Goal: Use online tool/utility: Utilize a website feature to perform a specific function

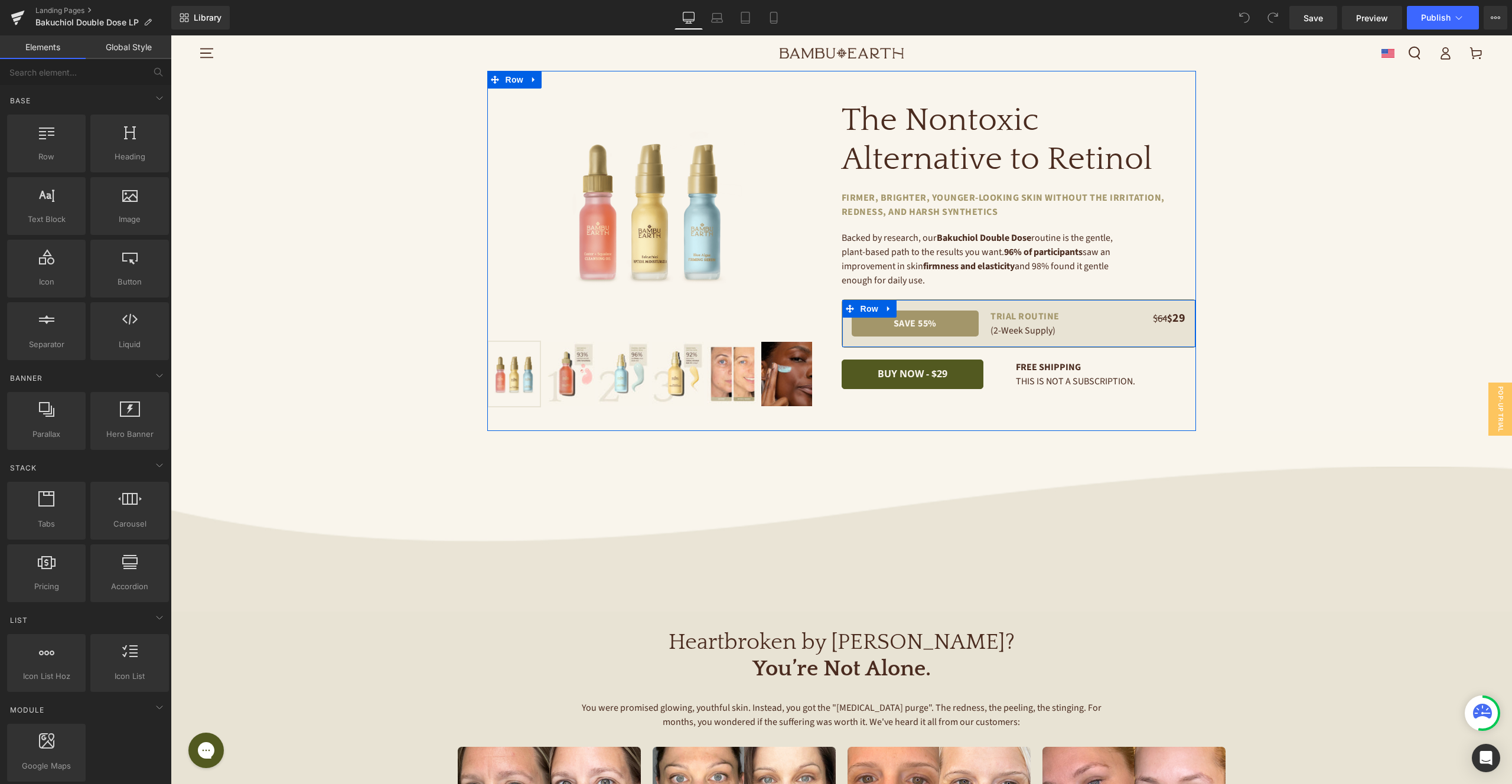
click at [1128, 328] on div "$64 $ 29 Text Block" at bounding box center [1144, 323] width 84 height 28
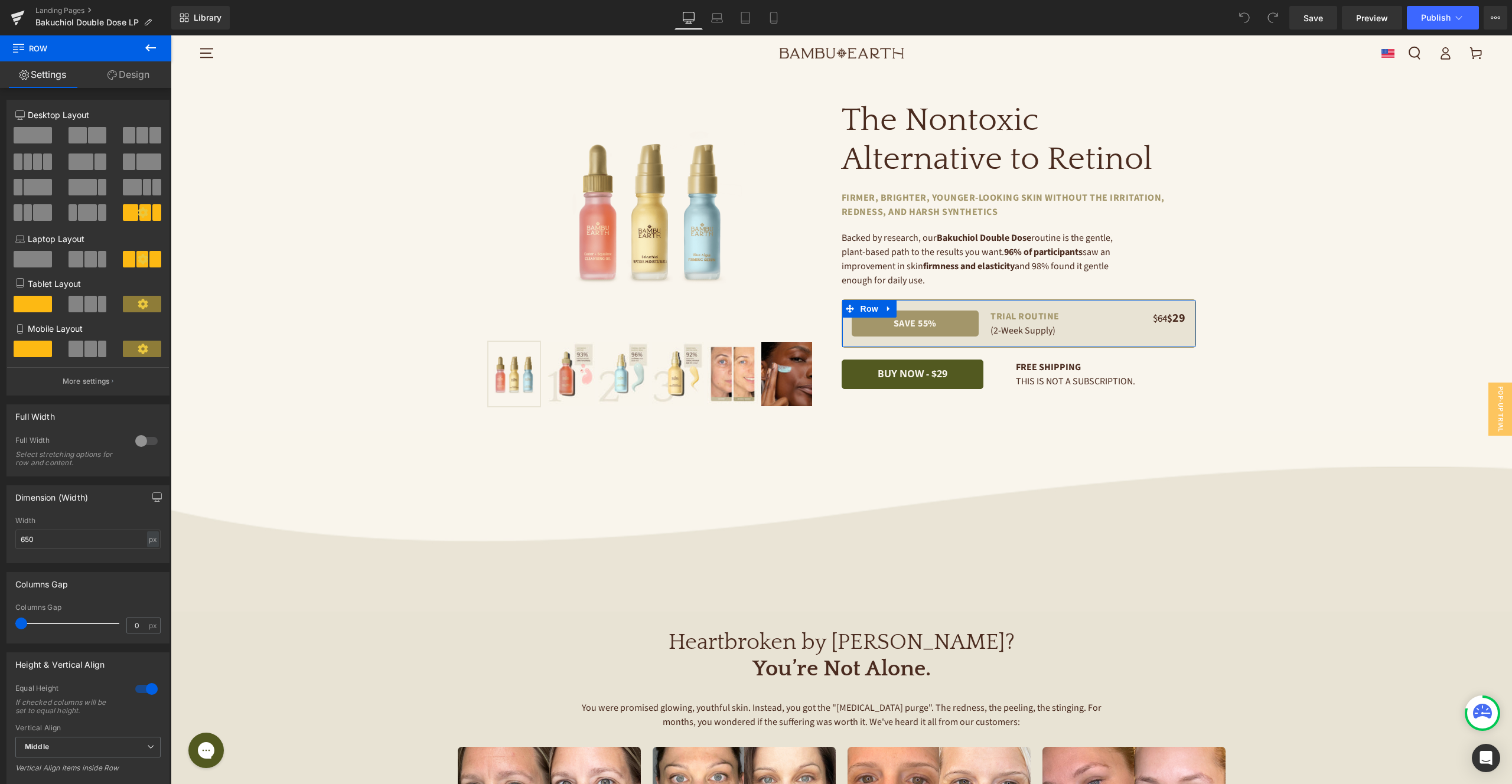
click at [135, 77] on link "Design" at bounding box center [128, 75] width 86 height 26
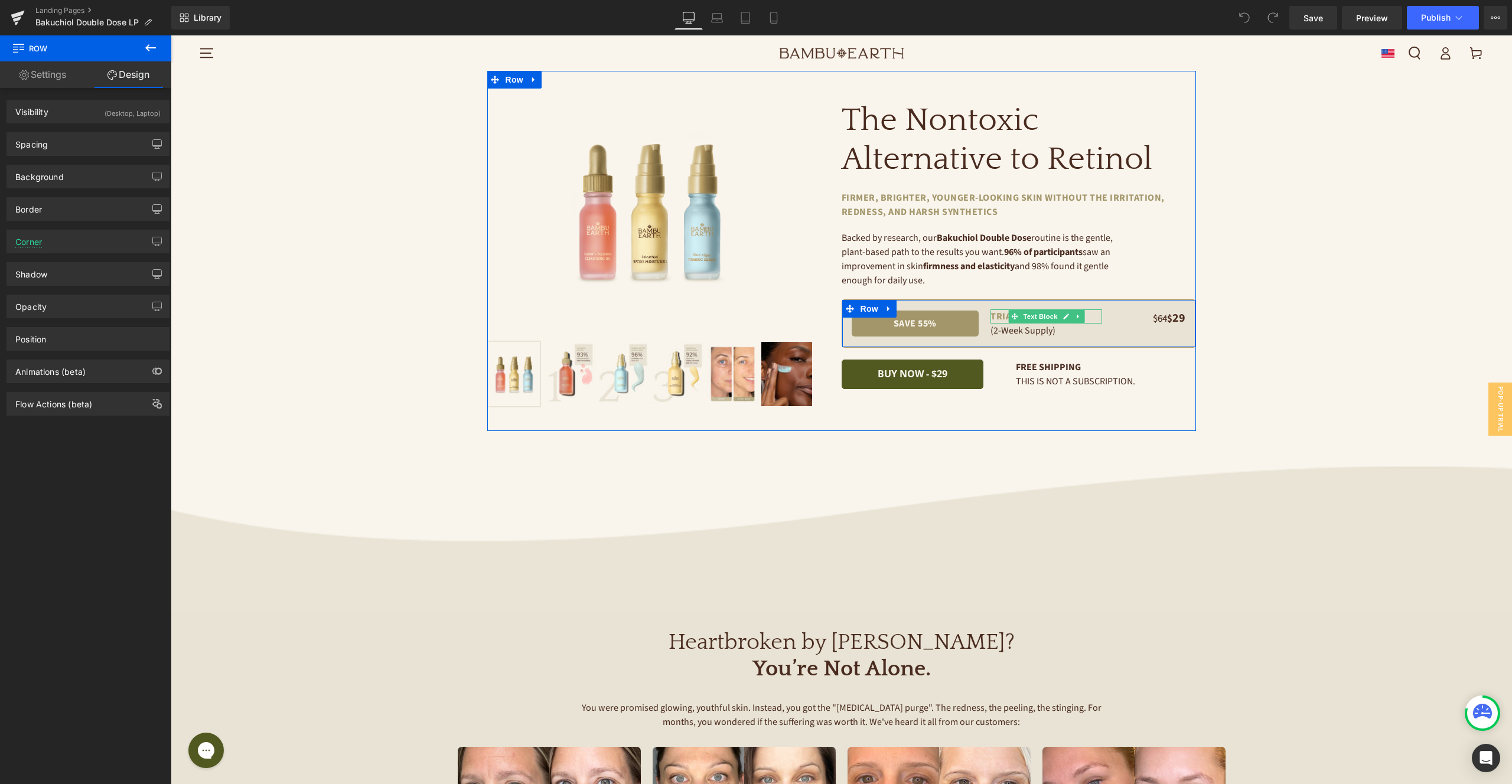
click at [1082, 309] on link at bounding box center [1077, 316] width 12 height 14
click at [1123, 304] on div "save 55% Text Block TRIAL ROUTINE Text Block (2-Week Supply) Text Block $64 $ 2…" at bounding box center [1018, 323] width 354 height 49
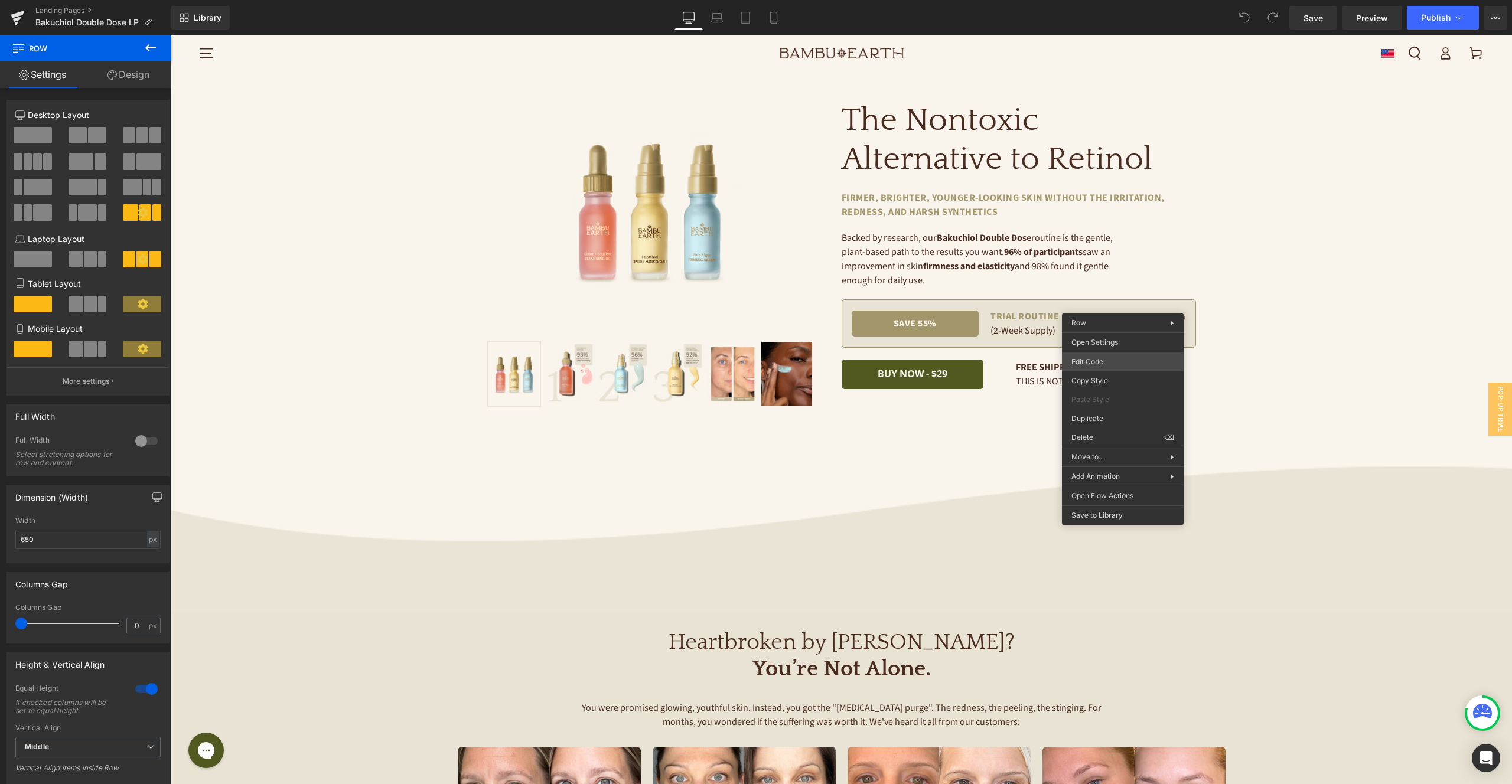
click at [1124, 363] on body "You are previewing how the will restyle your page. You can not edit Elements in…" at bounding box center [756, 392] width 1512 height 784
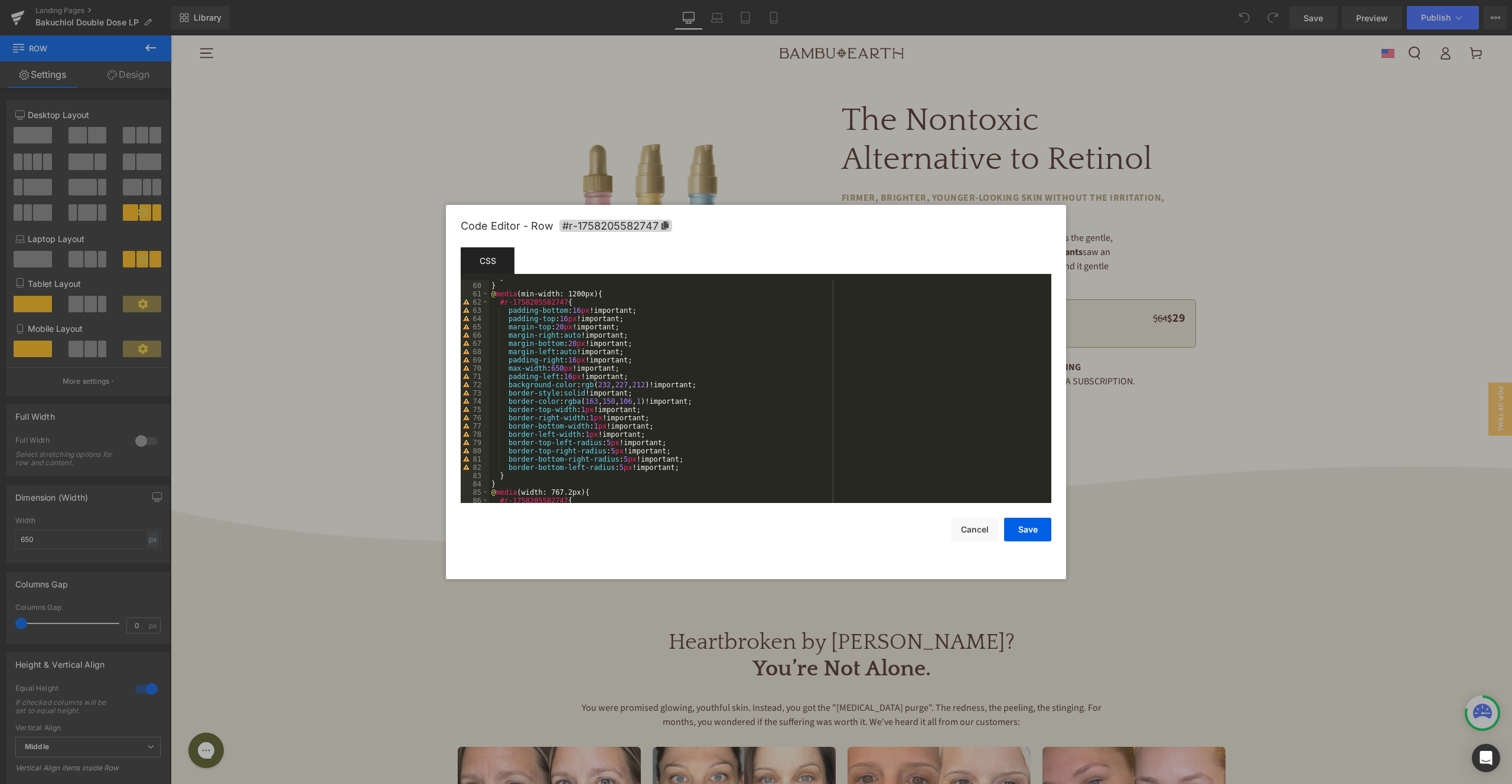
scroll to position [587, 0]
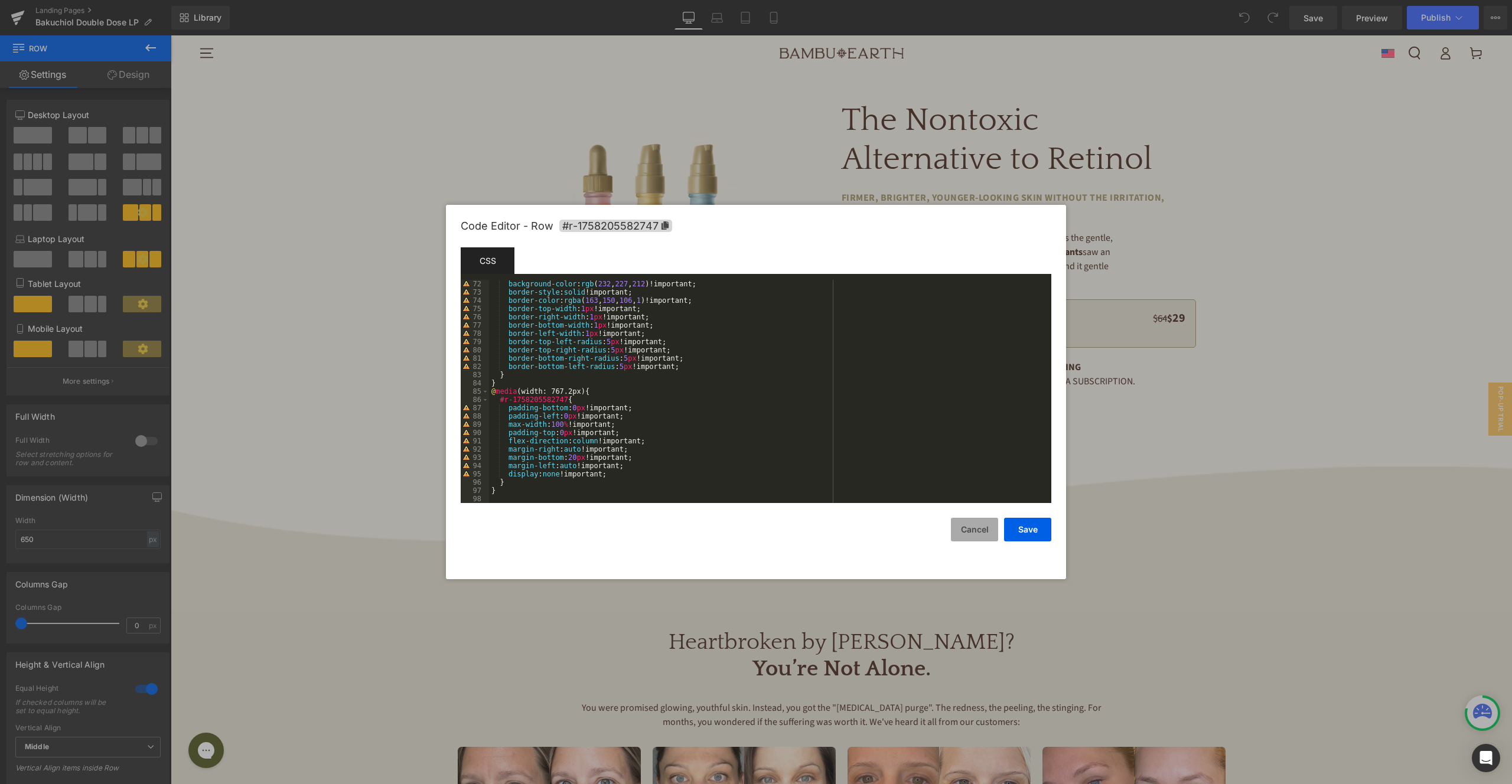
click at [962, 532] on button "Cancel" at bounding box center [974, 529] width 47 height 24
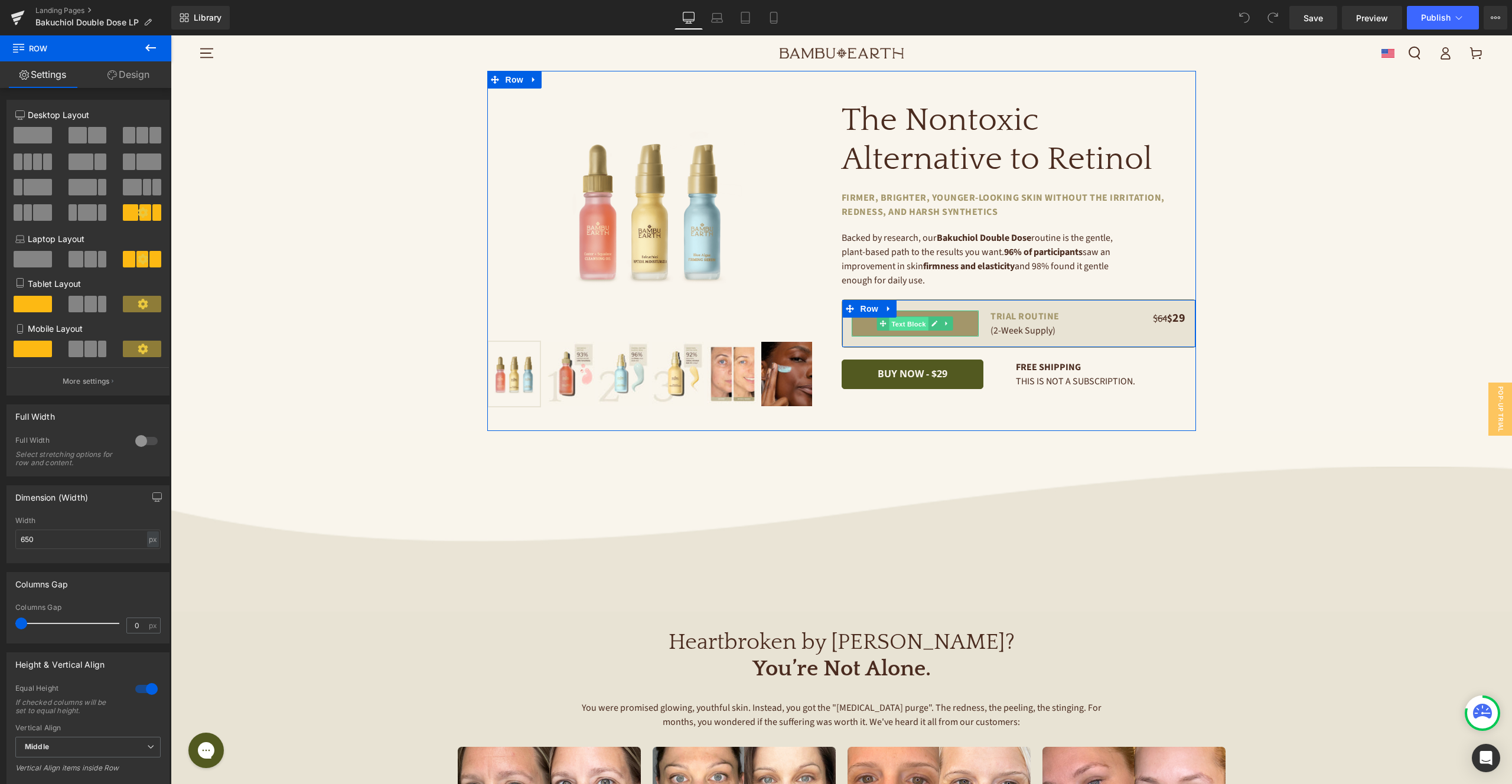
click at [919, 327] on span "Text Block" at bounding box center [909, 323] width 39 height 14
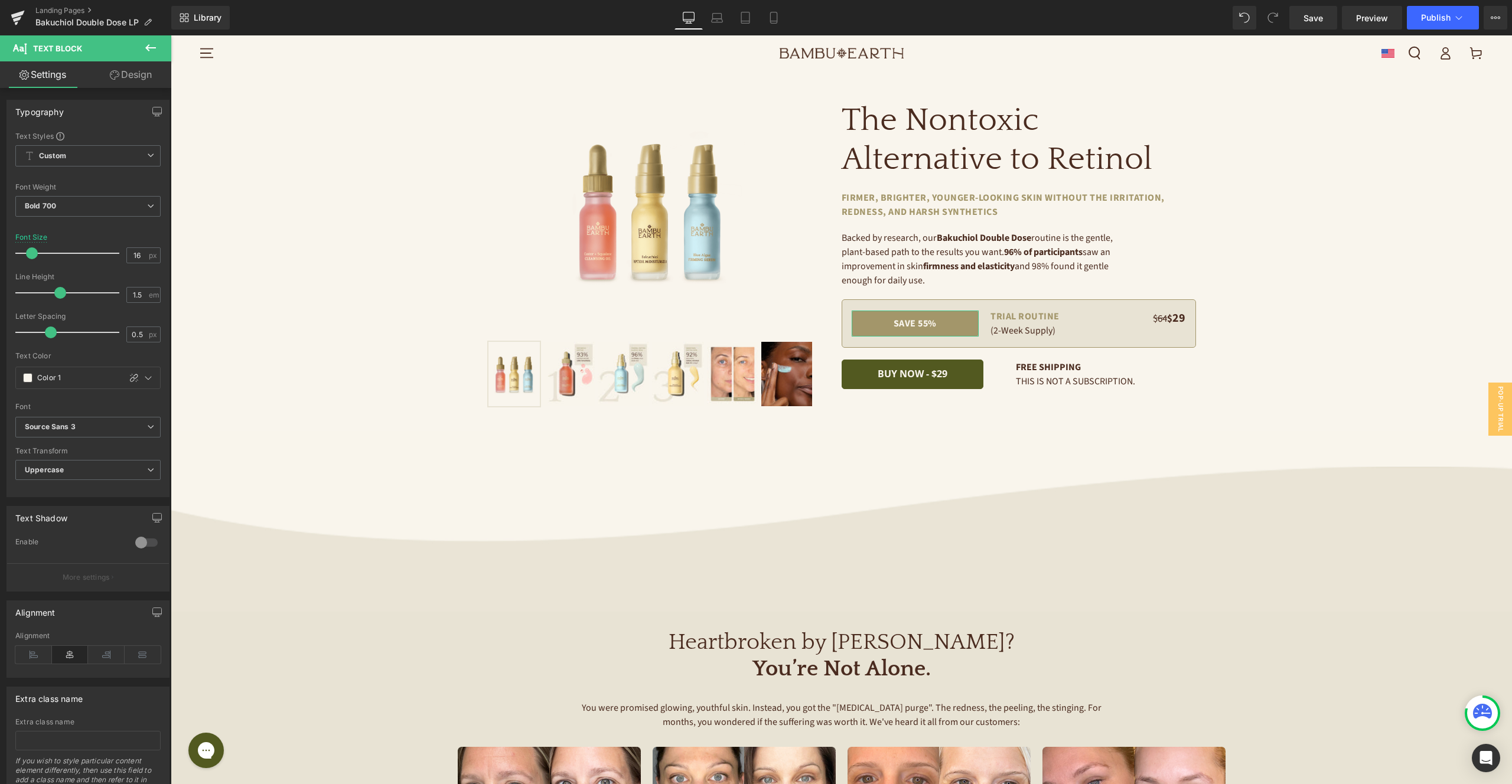
click at [131, 76] on link "Design" at bounding box center [131, 75] width 86 height 26
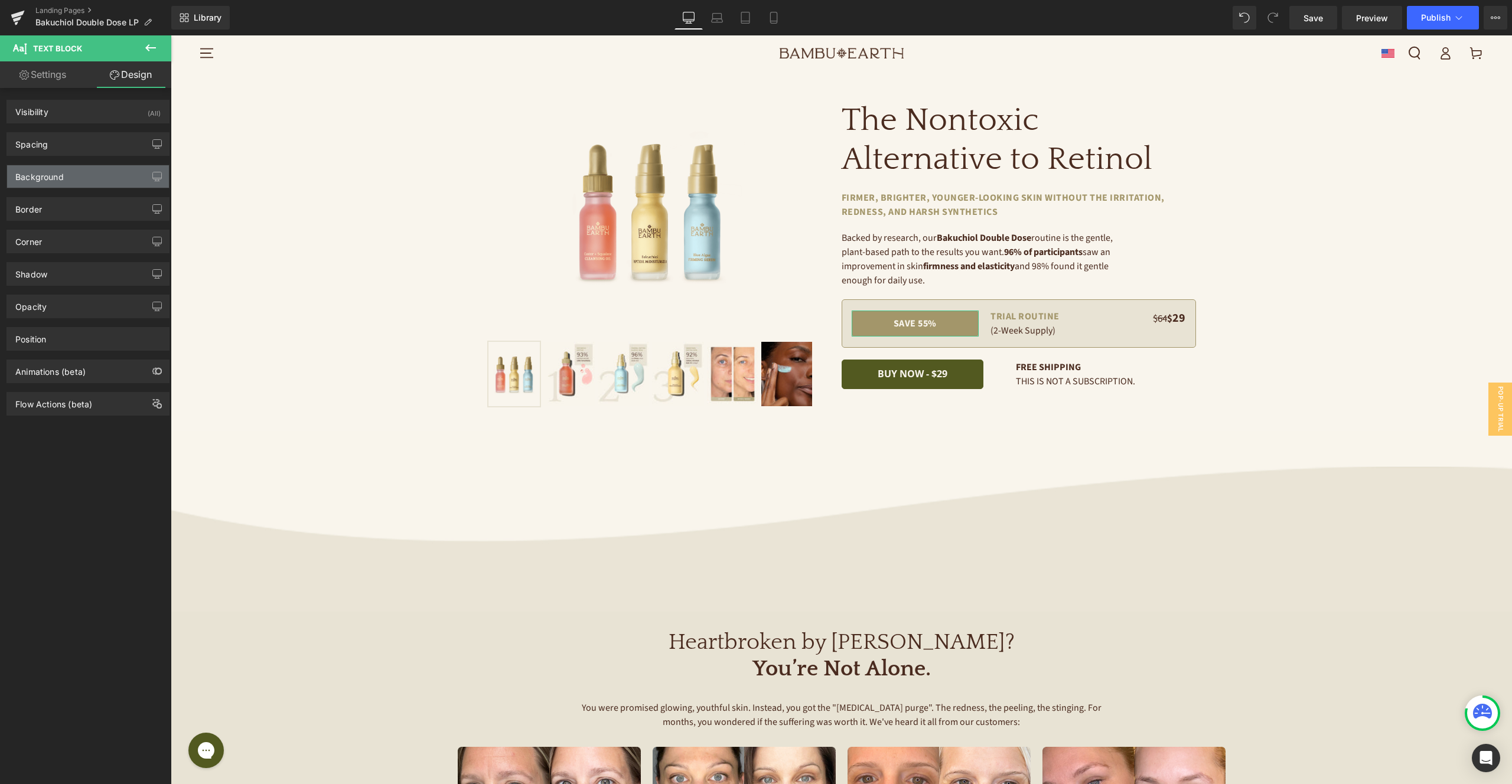
click at [100, 174] on div "Background" at bounding box center [88, 176] width 162 height 22
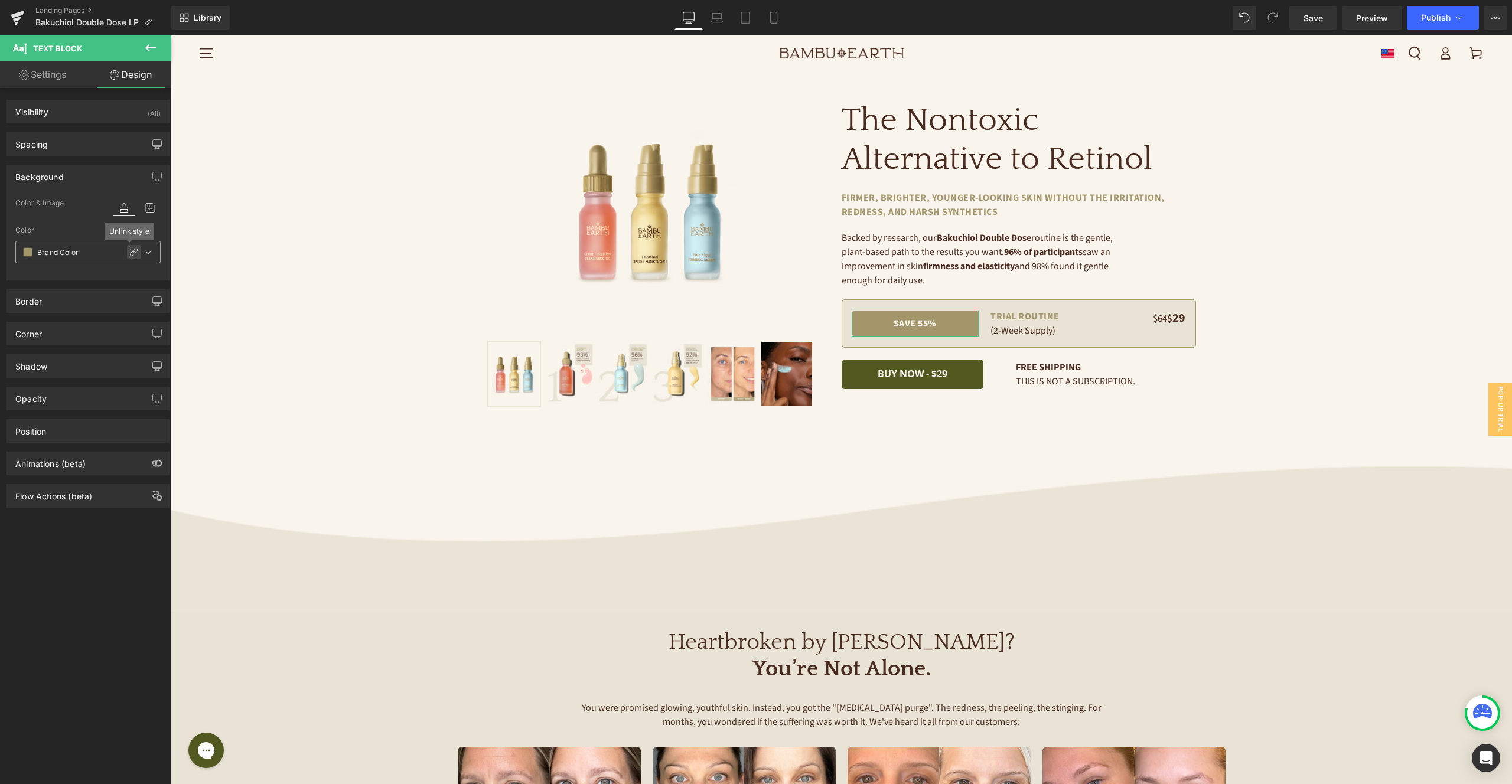
click at [130, 253] on icon at bounding box center [134, 252] width 8 height 8
click at [118, 252] on icon at bounding box center [122, 252] width 8 height 8
click at [93, 308] on div "Border" at bounding box center [88, 300] width 162 height 22
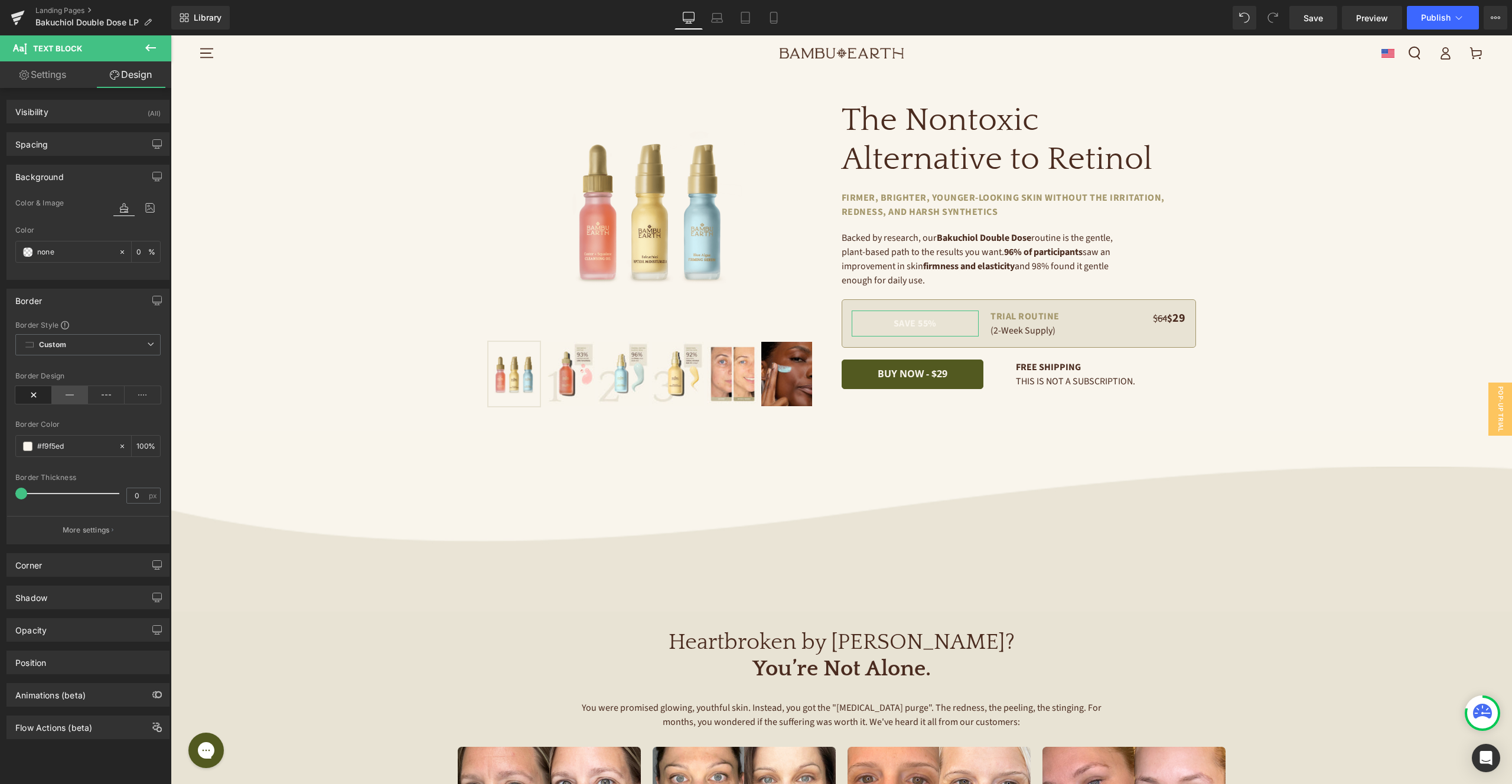
click at [69, 397] on icon at bounding box center [70, 395] width 36 height 18
click at [27, 446] on span at bounding box center [27, 446] width 9 height 9
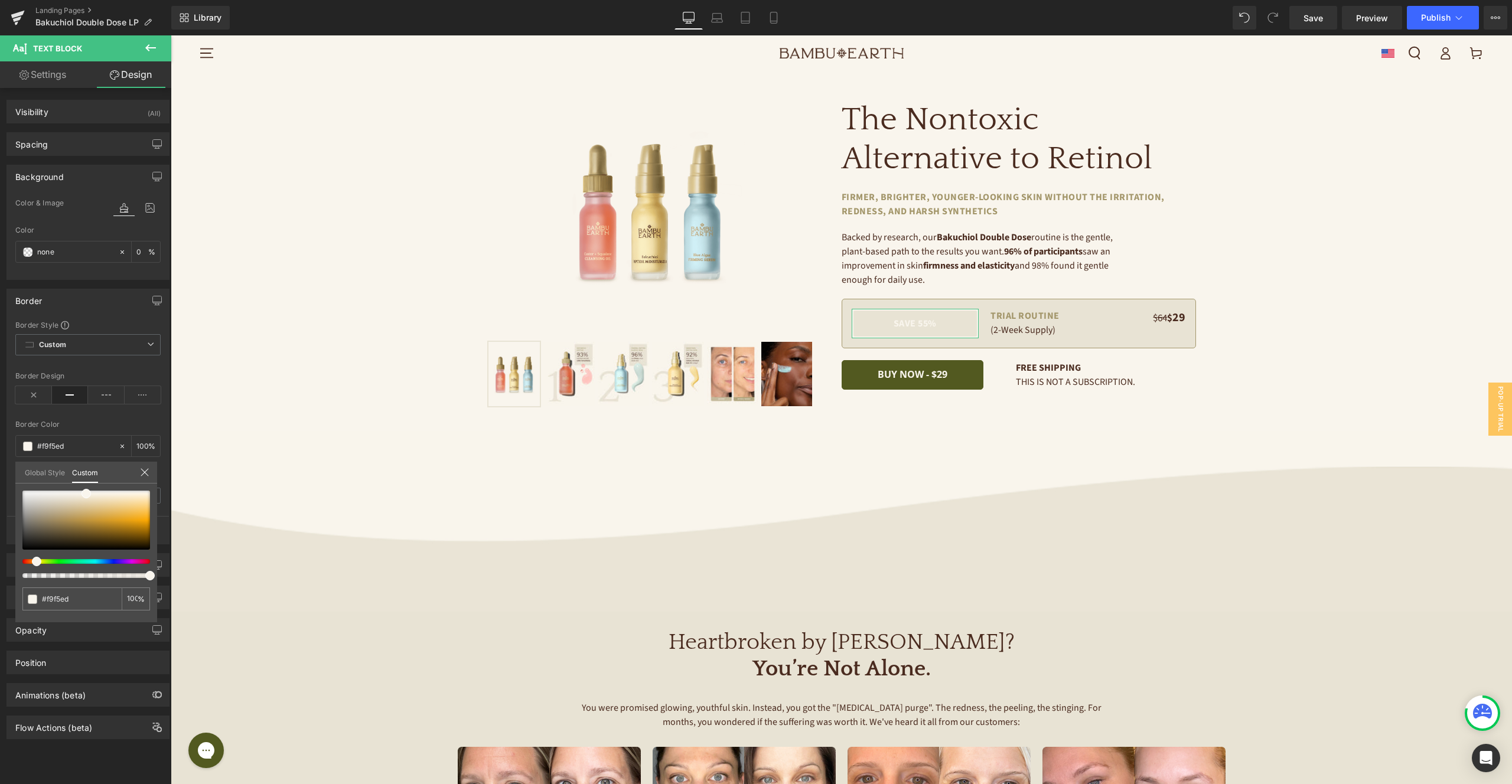
click at [45, 471] on link "Global Style" at bounding box center [44, 471] width 40 height 20
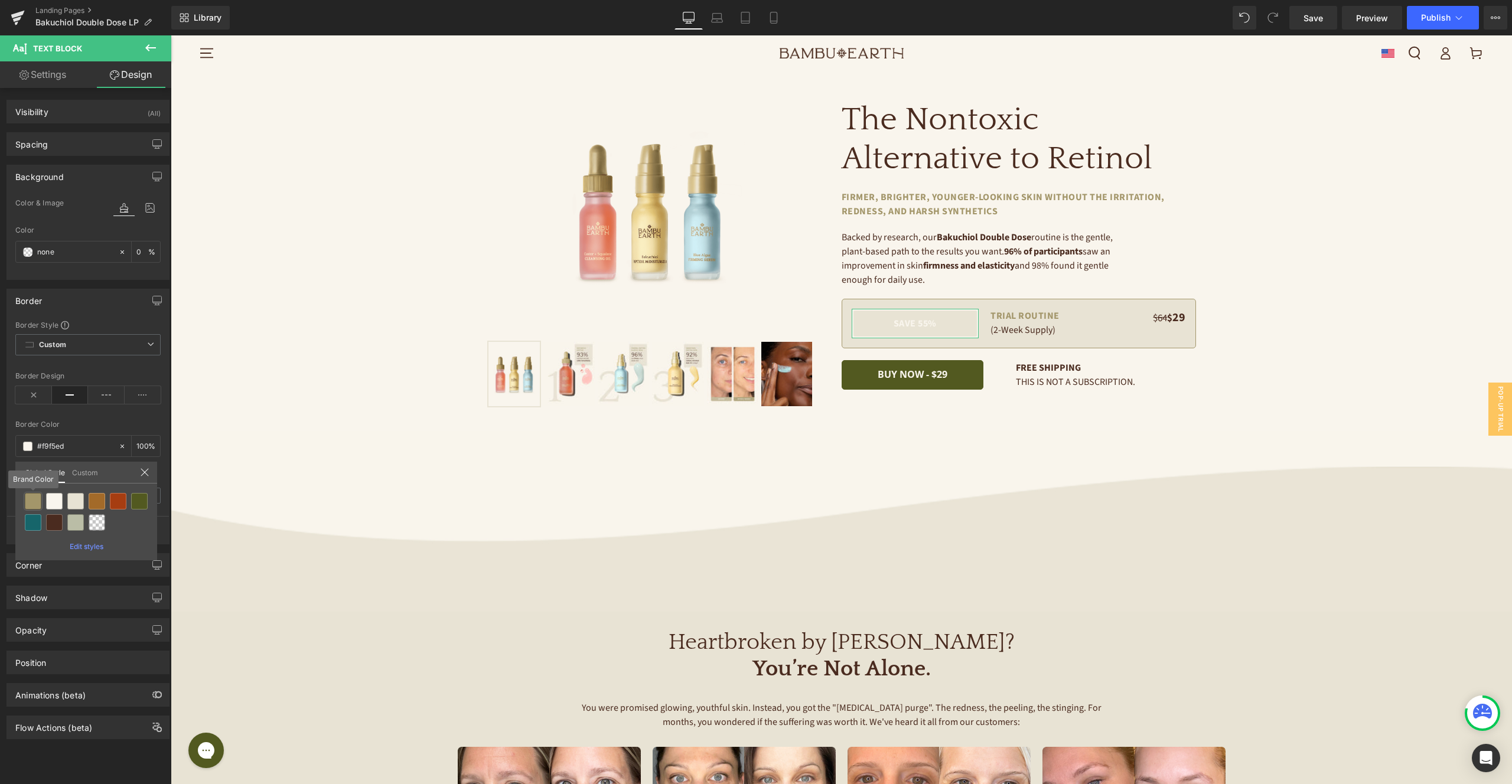
click at [35, 506] on div at bounding box center [33, 501] width 16 height 16
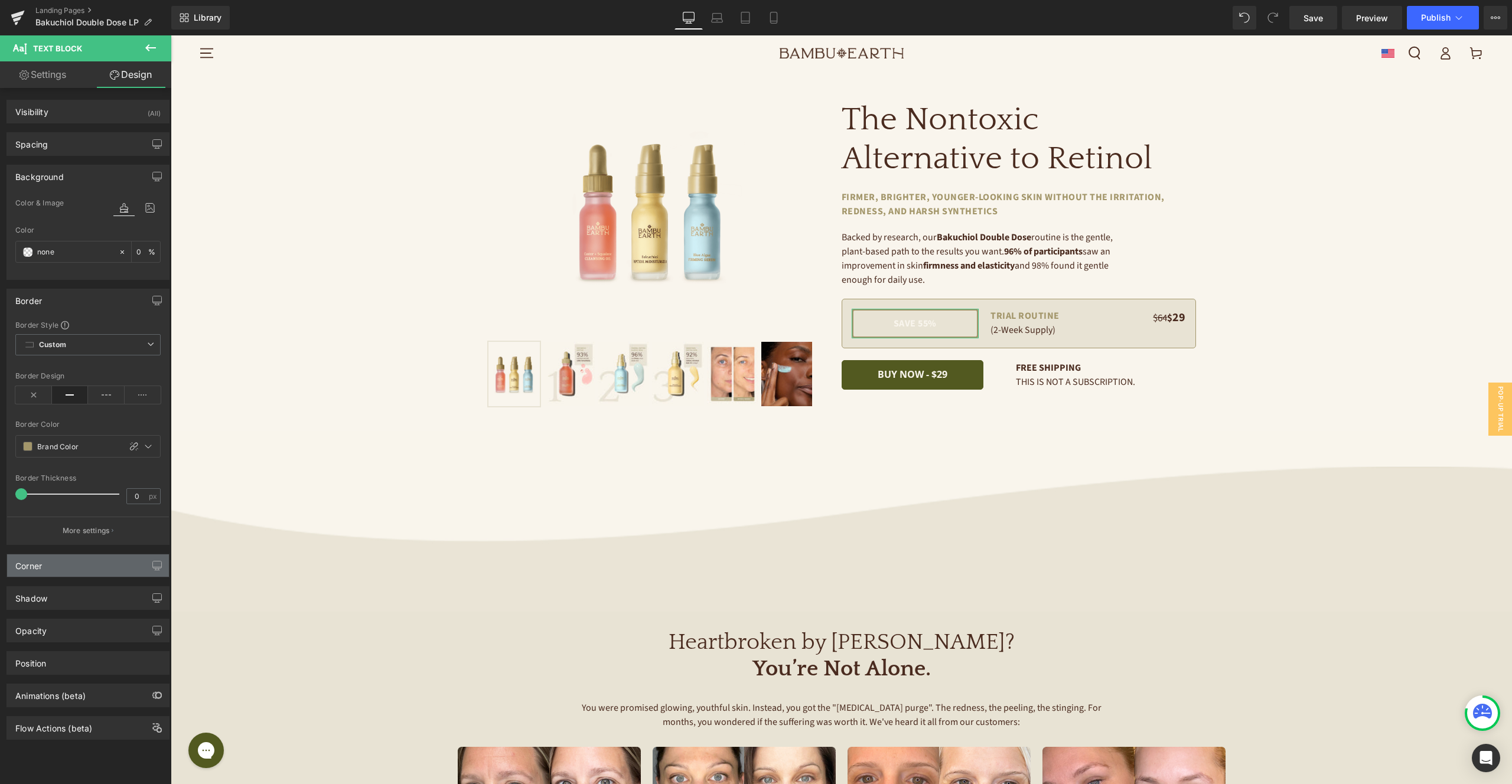
click at [71, 568] on div "Corner" at bounding box center [88, 565] width 162 height 22
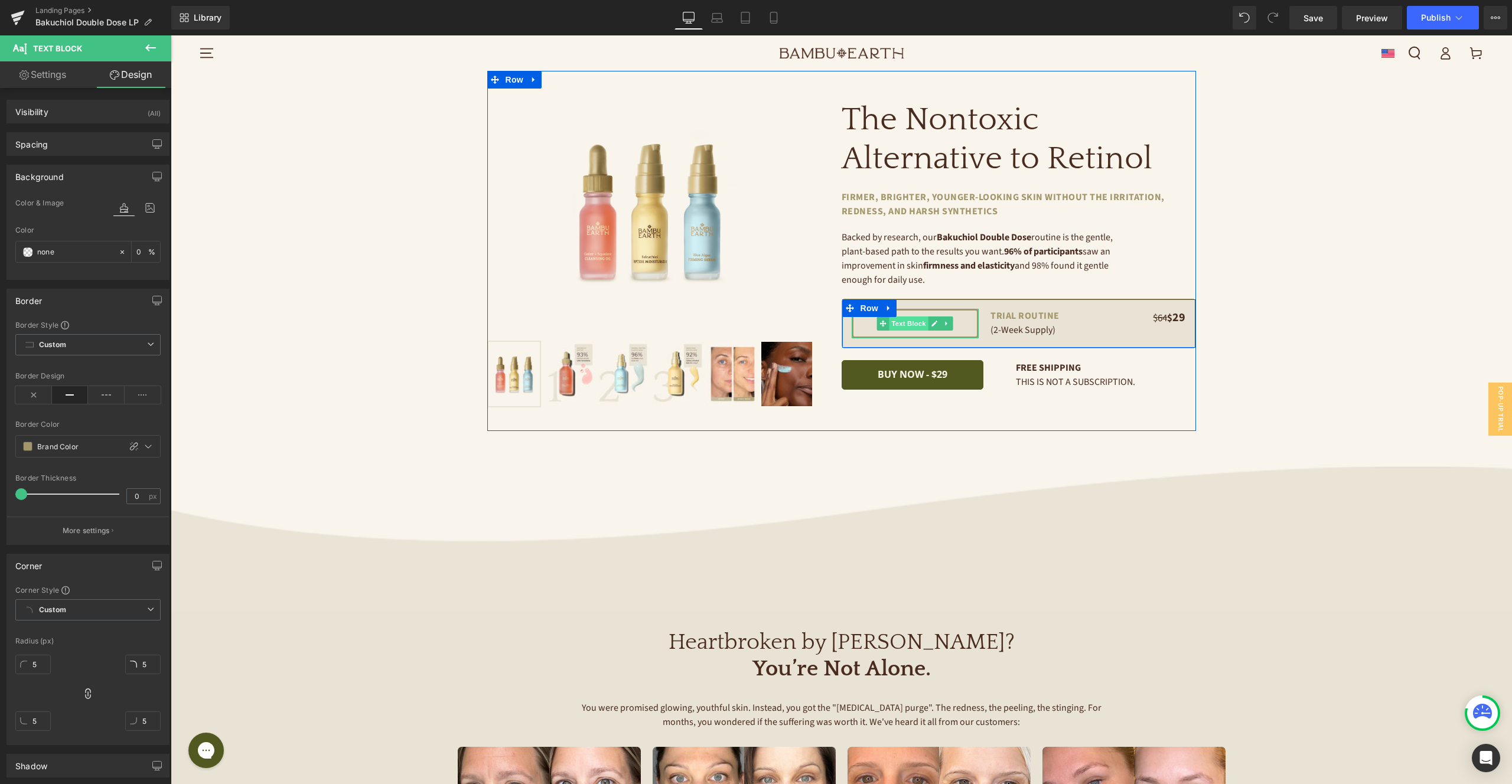
click at [915, 325] on span "Text Block" at bounding box center [909, 323] width 39 height 14
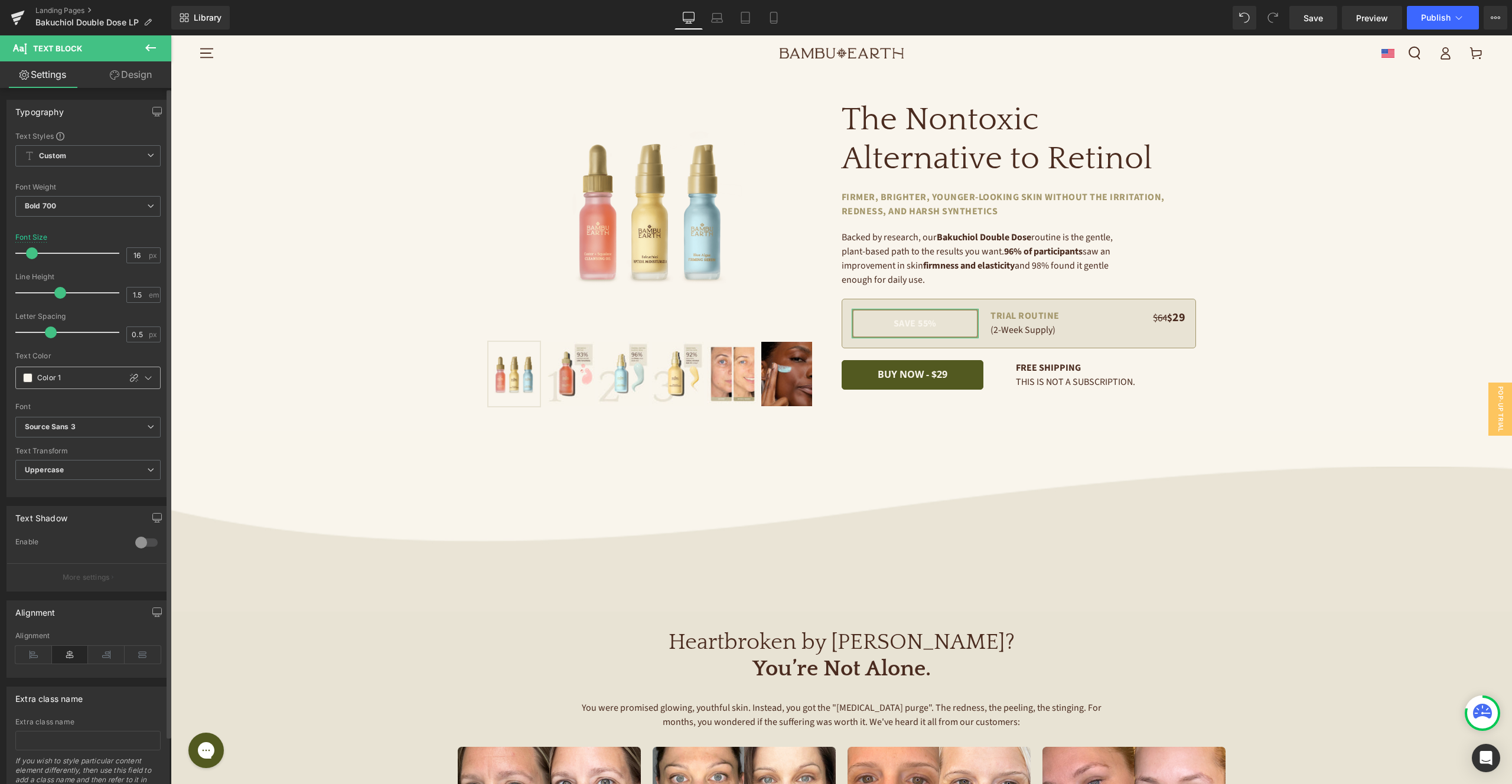
click at [28, 377] on span at bounding box center [27, 377] width 9 height 9
click at [35, 431] on div at bounding box center [33, 433] width 16 height 16
click at [117, 69] on link "Design" at bounding box center [131, 75] width 86 height 26
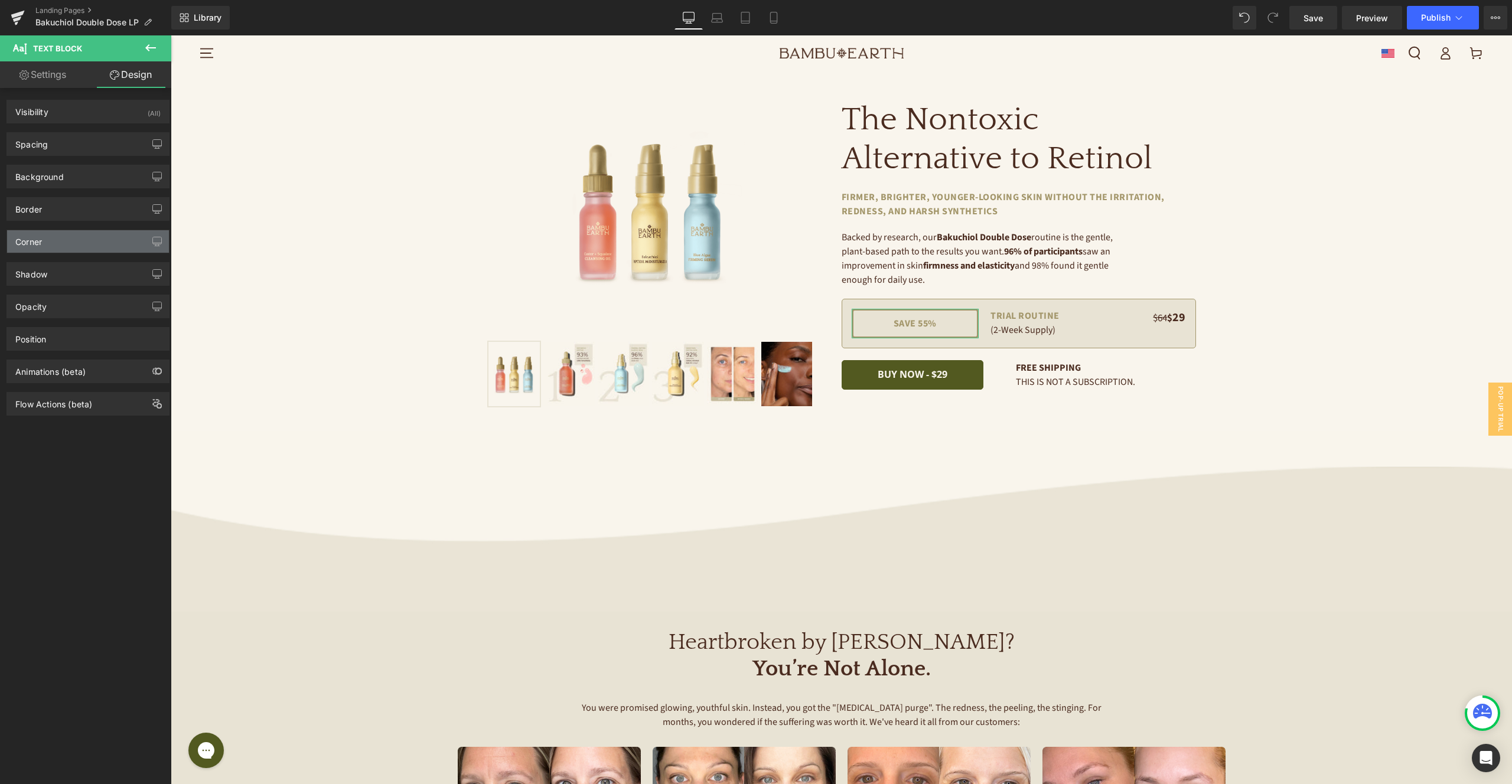
click at [71, 239] on div "Corner" at bounding box center [88, 241] width 162 height 22
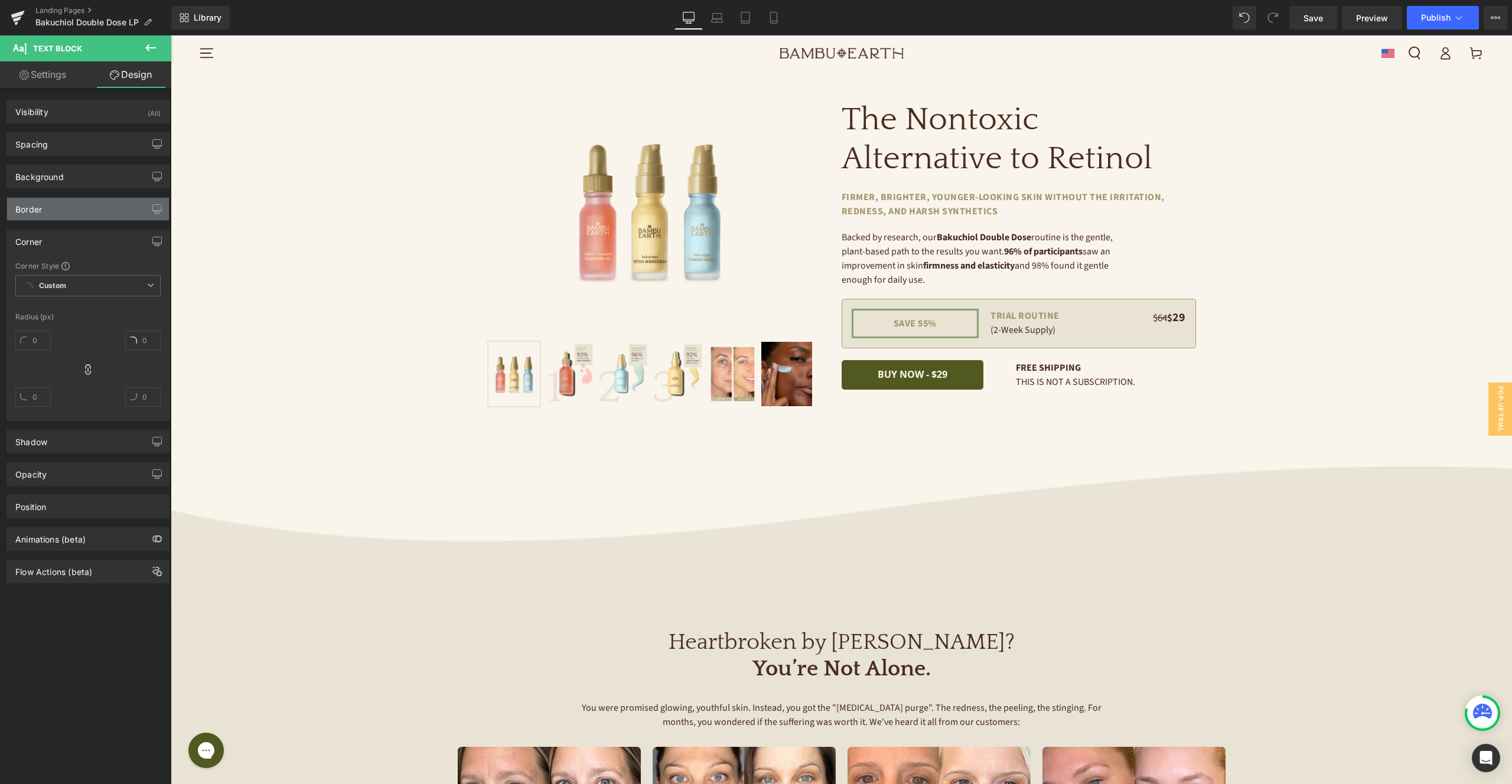
click at [52, 220] on div "Border" at bounding box center [88, 208] width 162 height 22
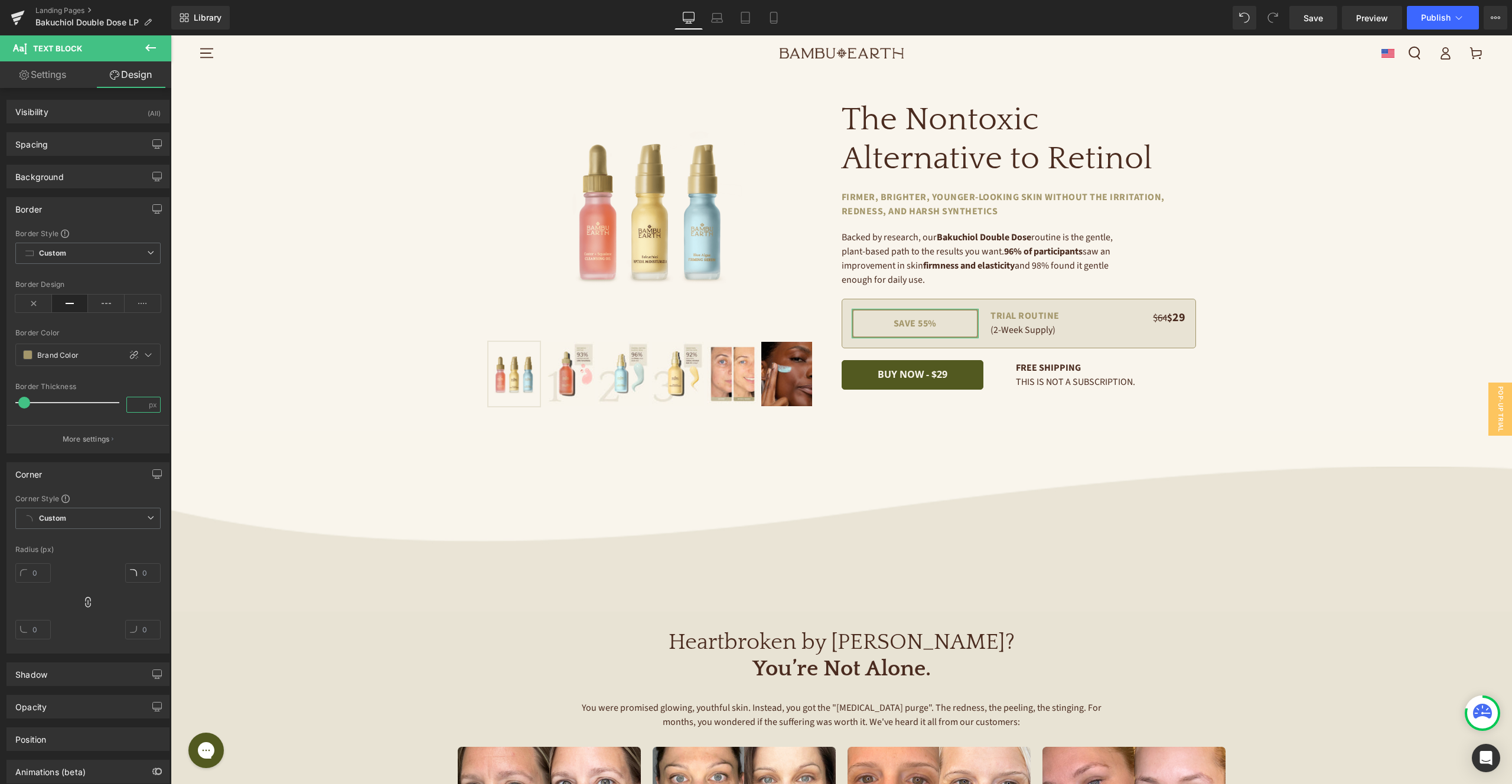
click at [131, 401] on input "number" at bounding box center [137, 405] width 21 height 15
type input "1"
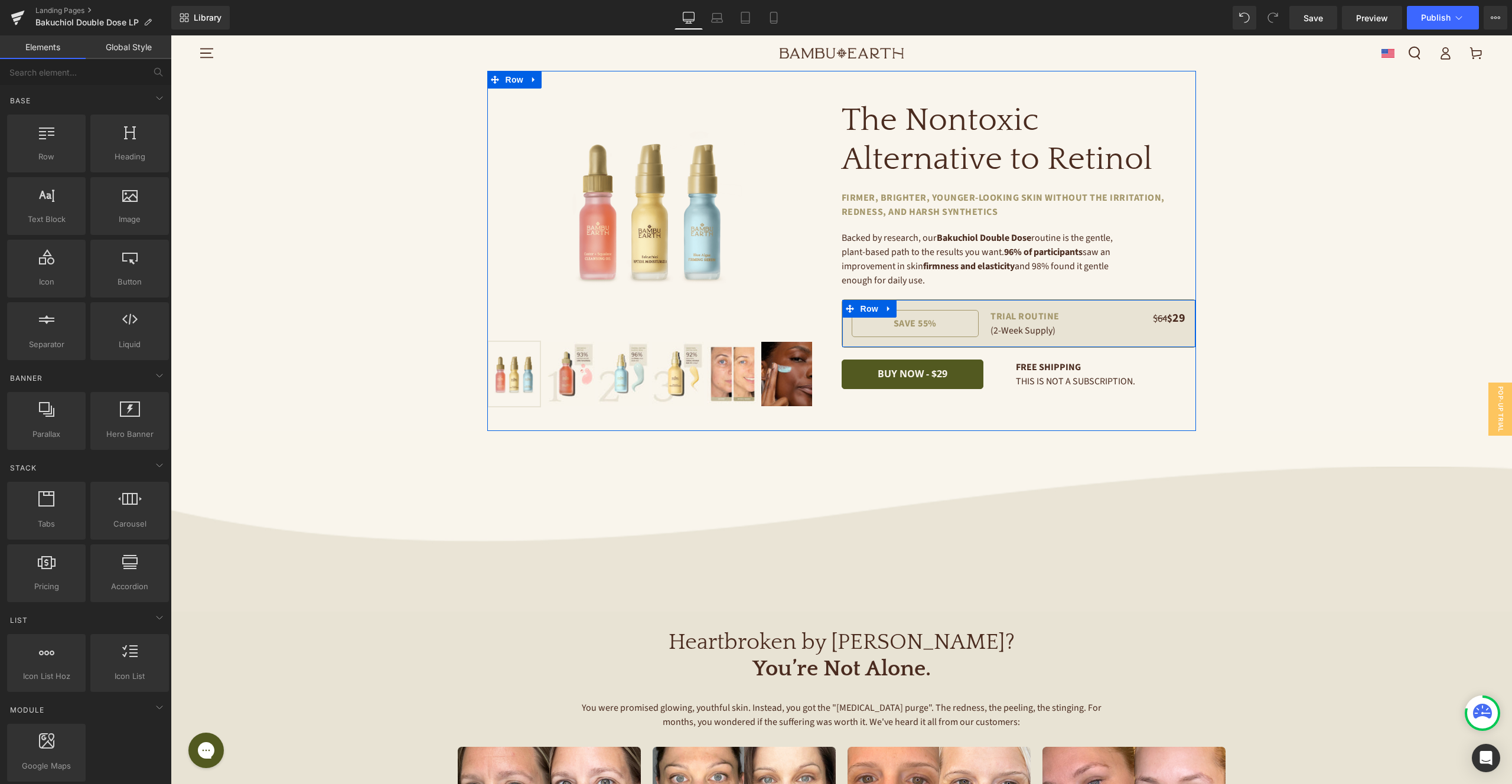
click at [1134, 336] on div "$64 $ 29 Text Block" at bounding box center [1144, 323] width 84 height 28
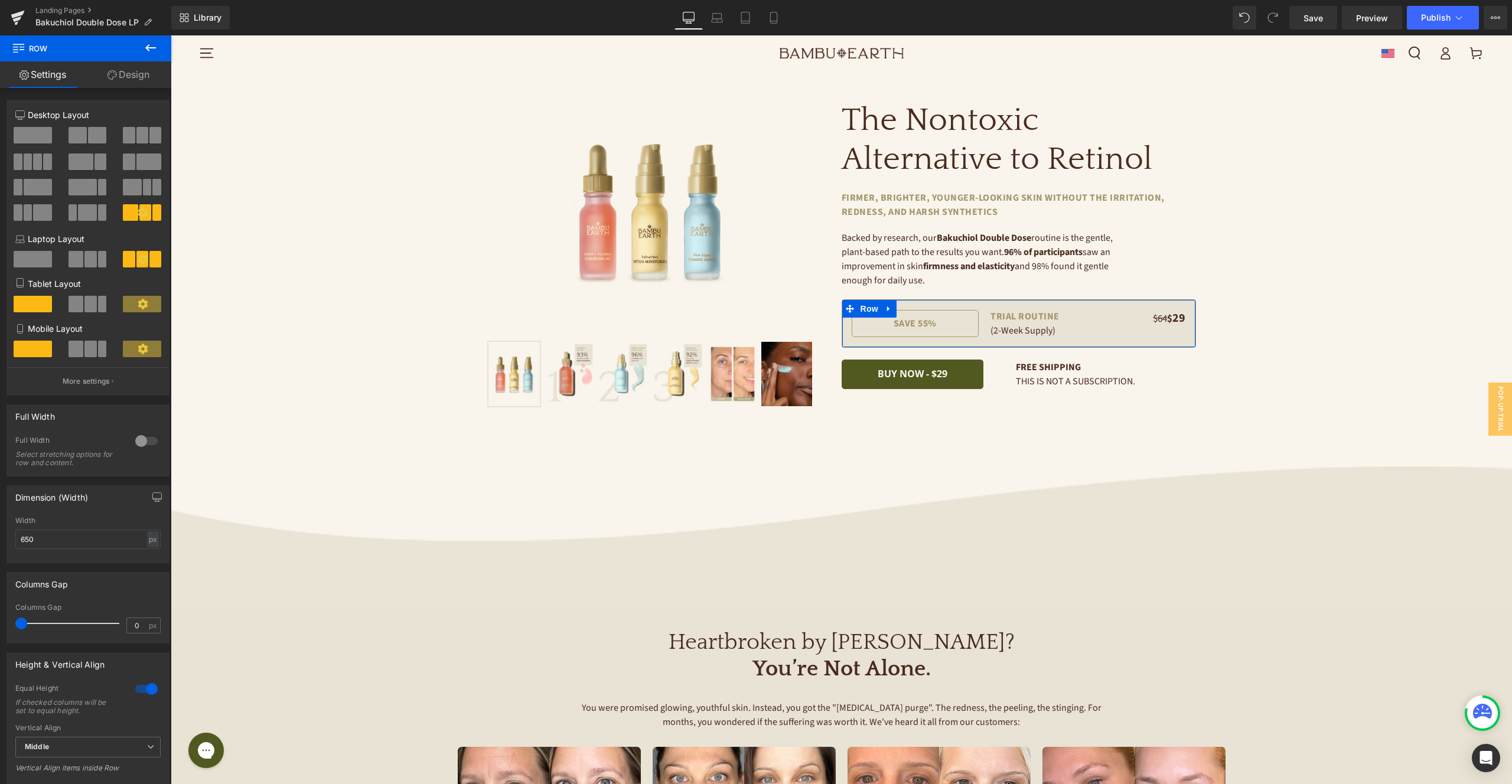
click at [128, 72] on link "Design" at bounding box center [128, 75] width 86 height 26
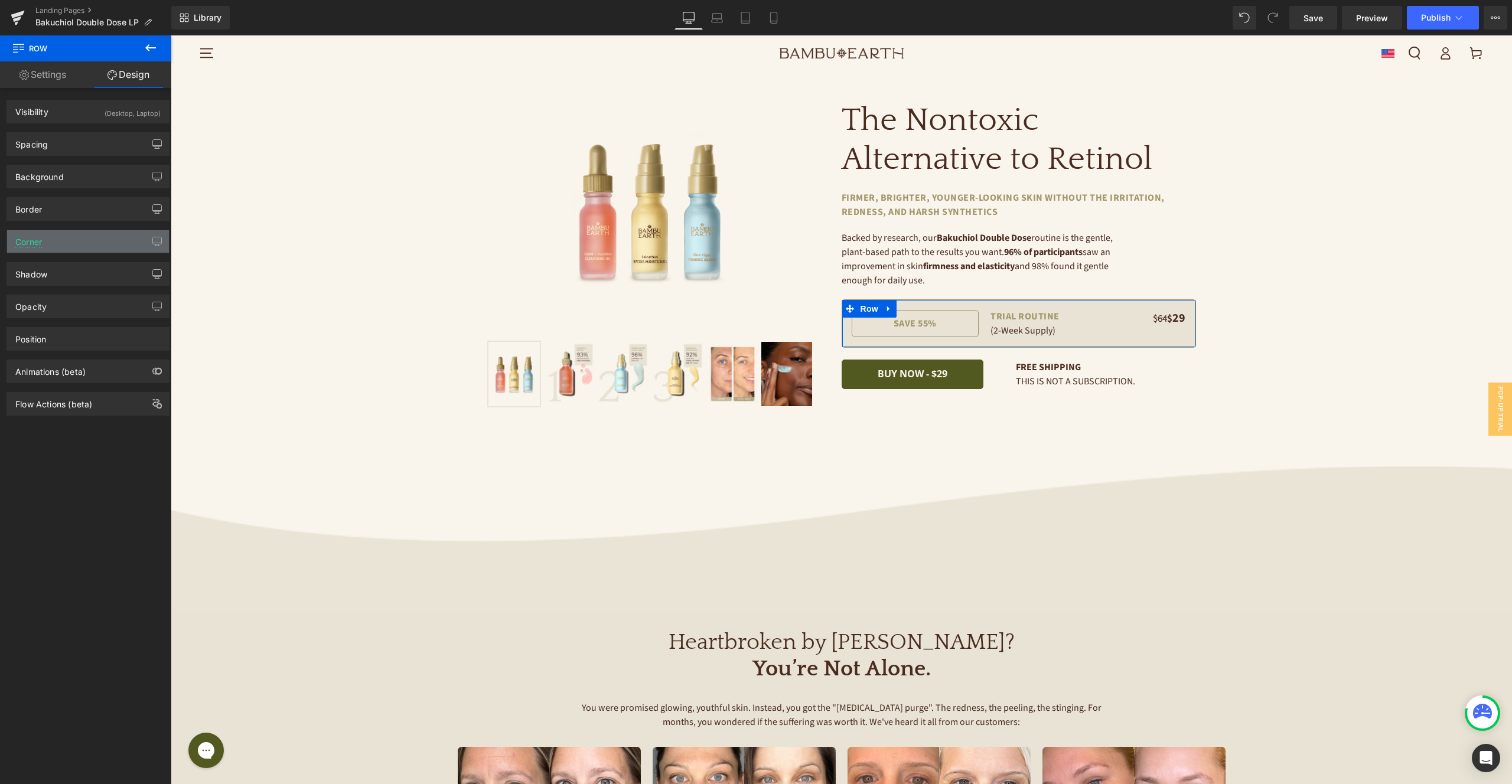
click at [70, 246] on div "Corner" at bounding box center [88, 241] width 162 height 22
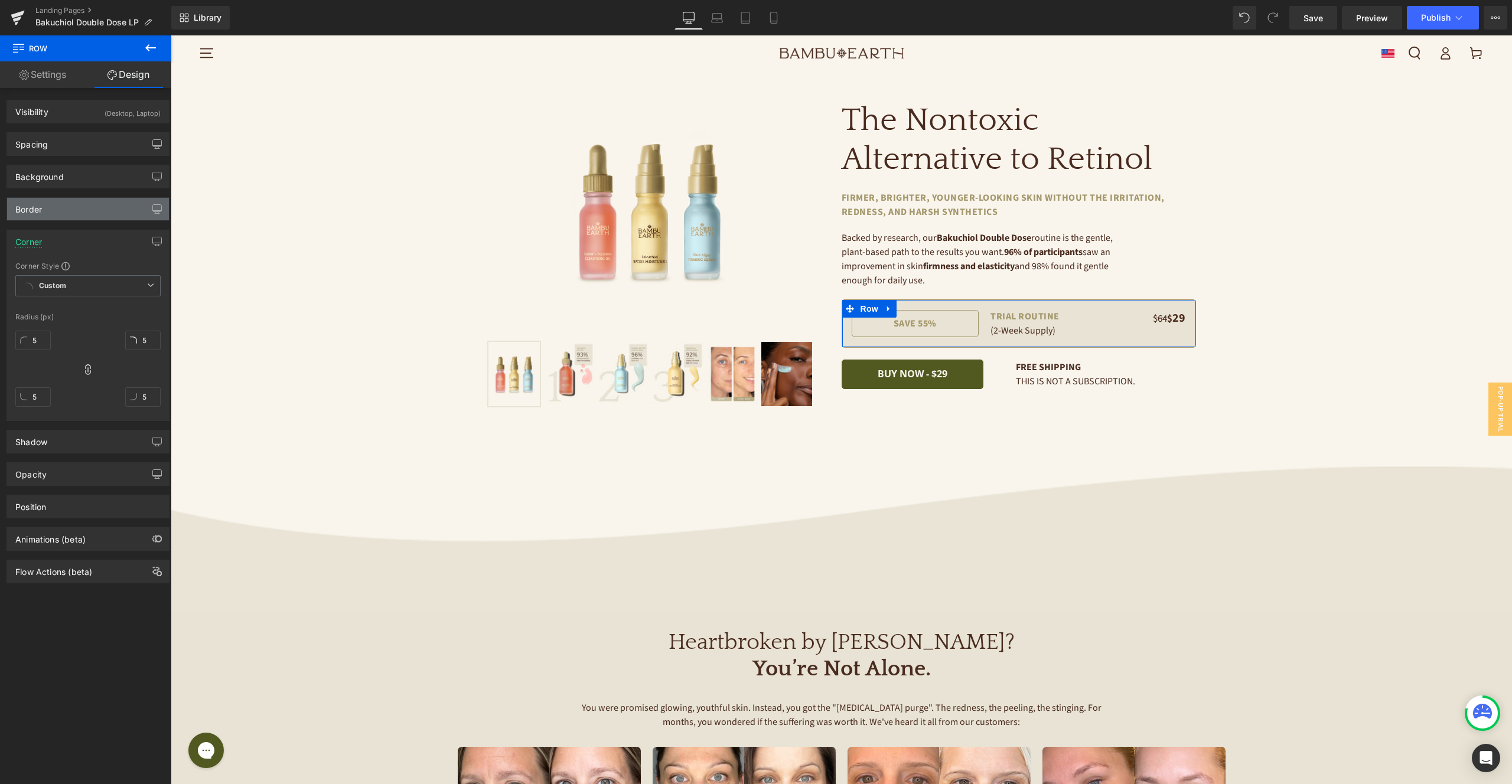
click at [66, 218] on div "Border" at bounding box center [88, 208] width 162 height 22
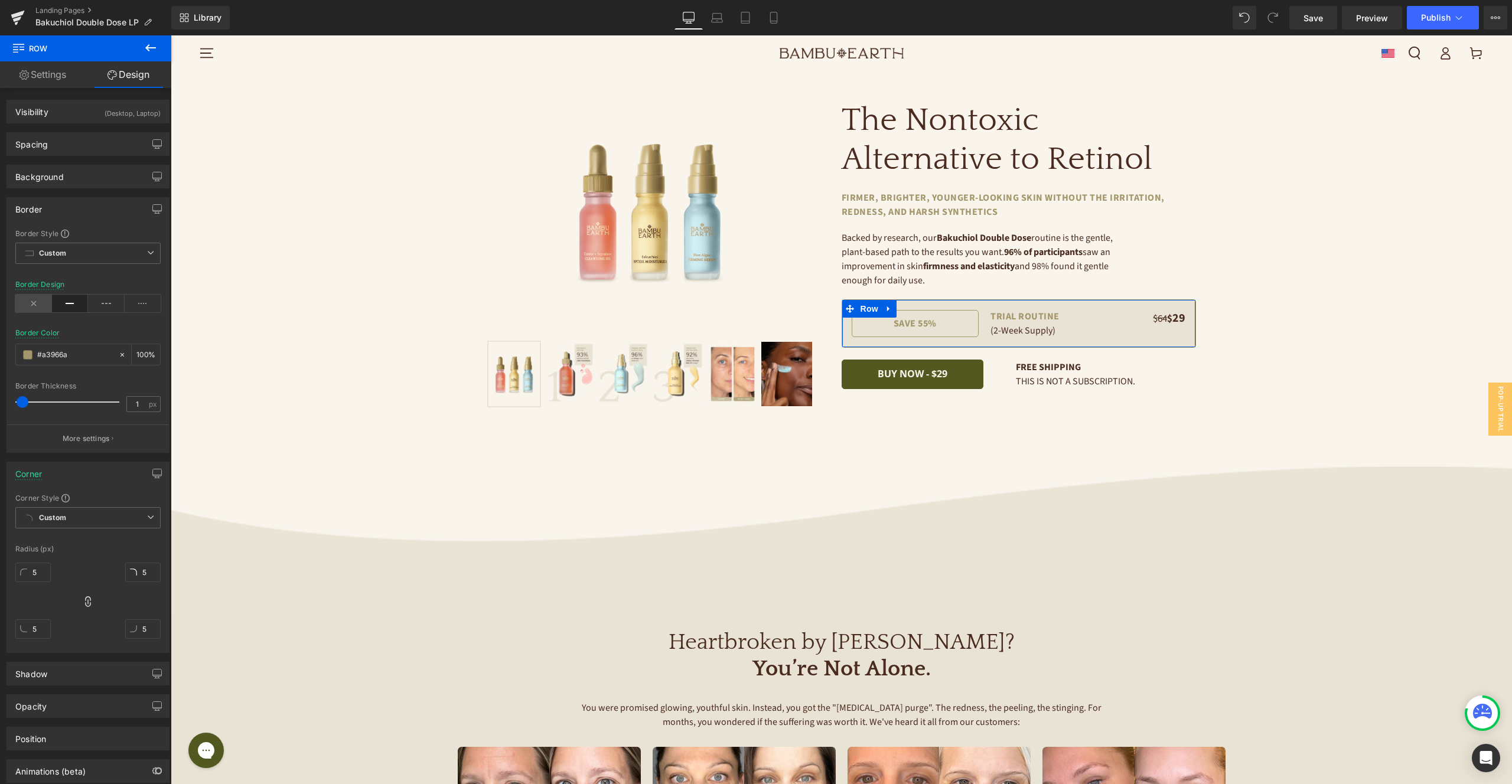
click at [38, 304] on icon at bounding box center [34, 304] width 36 height 18
click at [917, 321] on span "Text Block" at bounding box center [908, 323] width 39 height 14
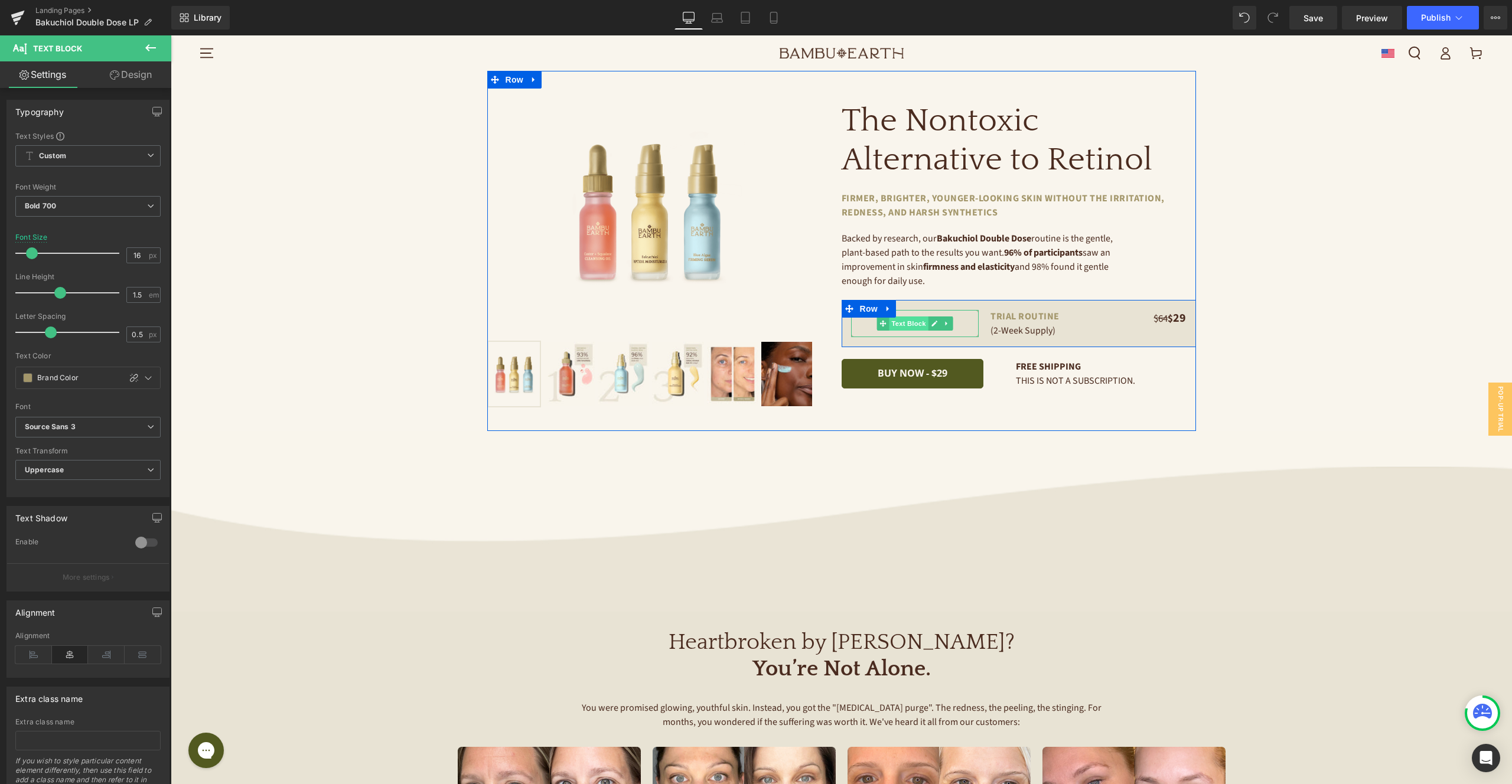
click at [915, 322] on span "Text Block" at bounding box center [908, 323] width 39 height 14
click at [24, 381] on span at bounding box center [27, 377] width 9 height 9
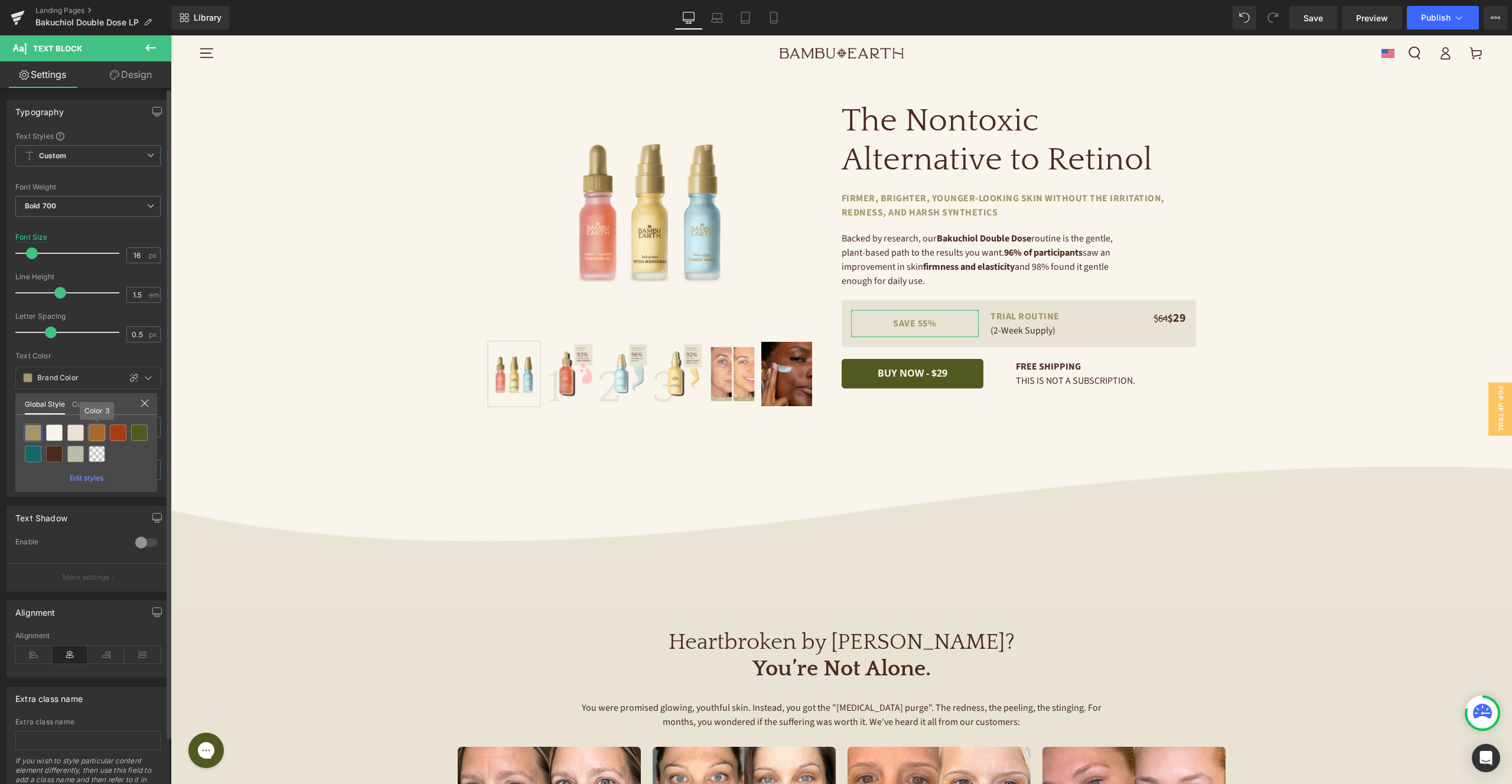
click at [97, 434] on div at bounding box center [97, 433] width 16 height 16
click at [128, 85] on link "Design" at bounding box center [131, 75] width 86 height 26
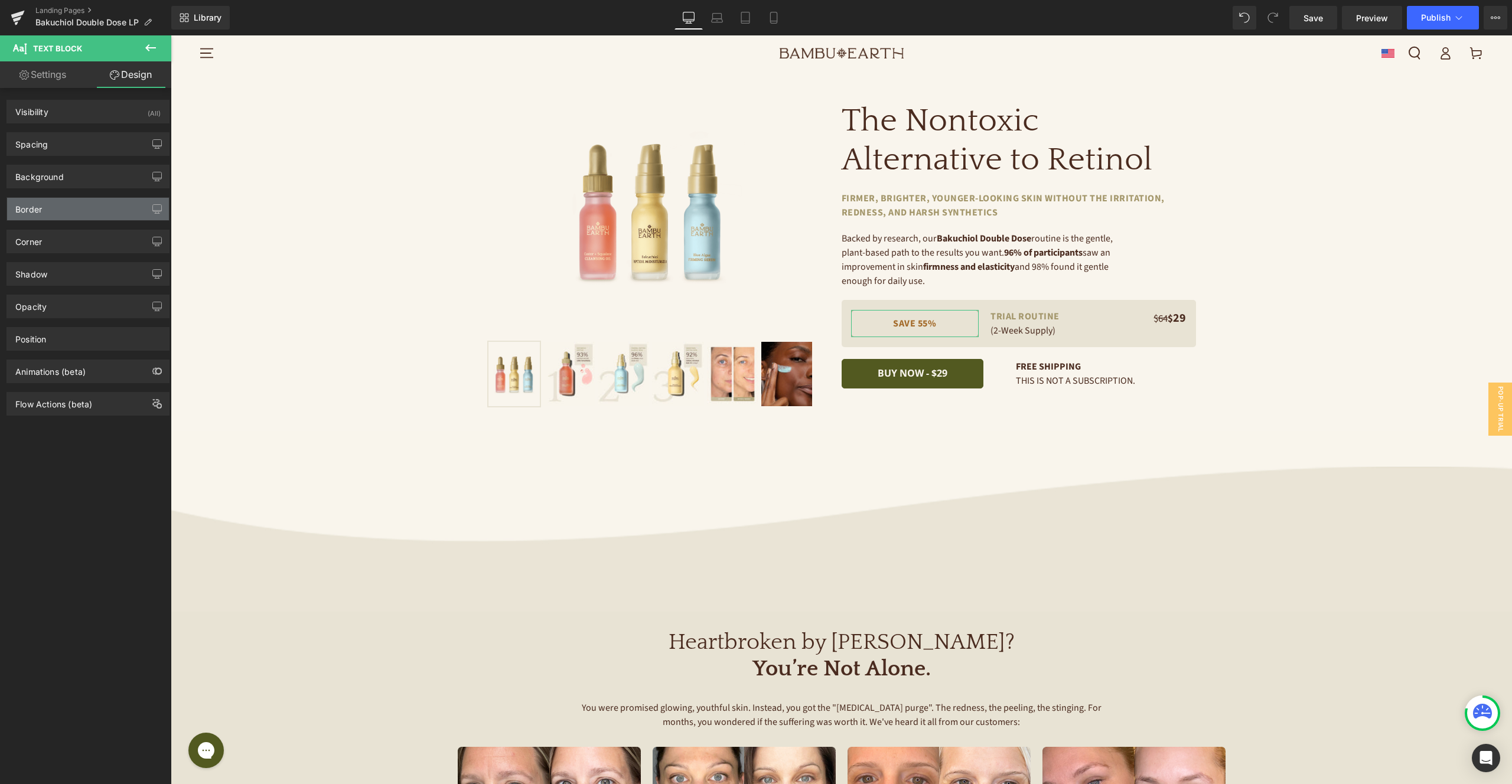
click at [59, 214] on div "Border" at bounding box center [88, 208] width 162 height 22
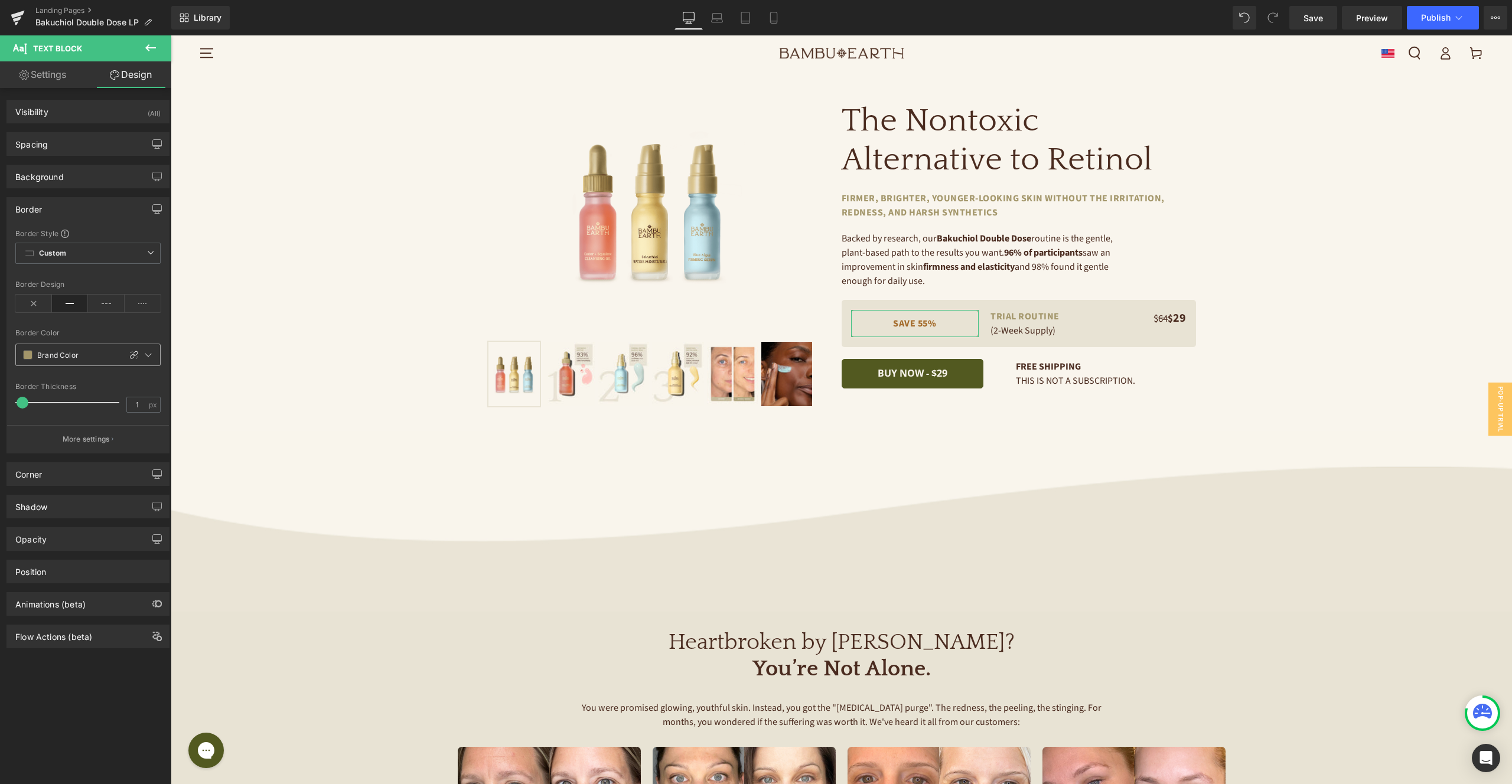
click at [26, 353] on span at bounding box center [27, 354] width 9 height 9
click at [100, 403] on div at bounding box center [97, 410] width 16 height 16
click at [1033, 317] on span "Text Block" at bounding box center [1021, 316] width 39 height 14
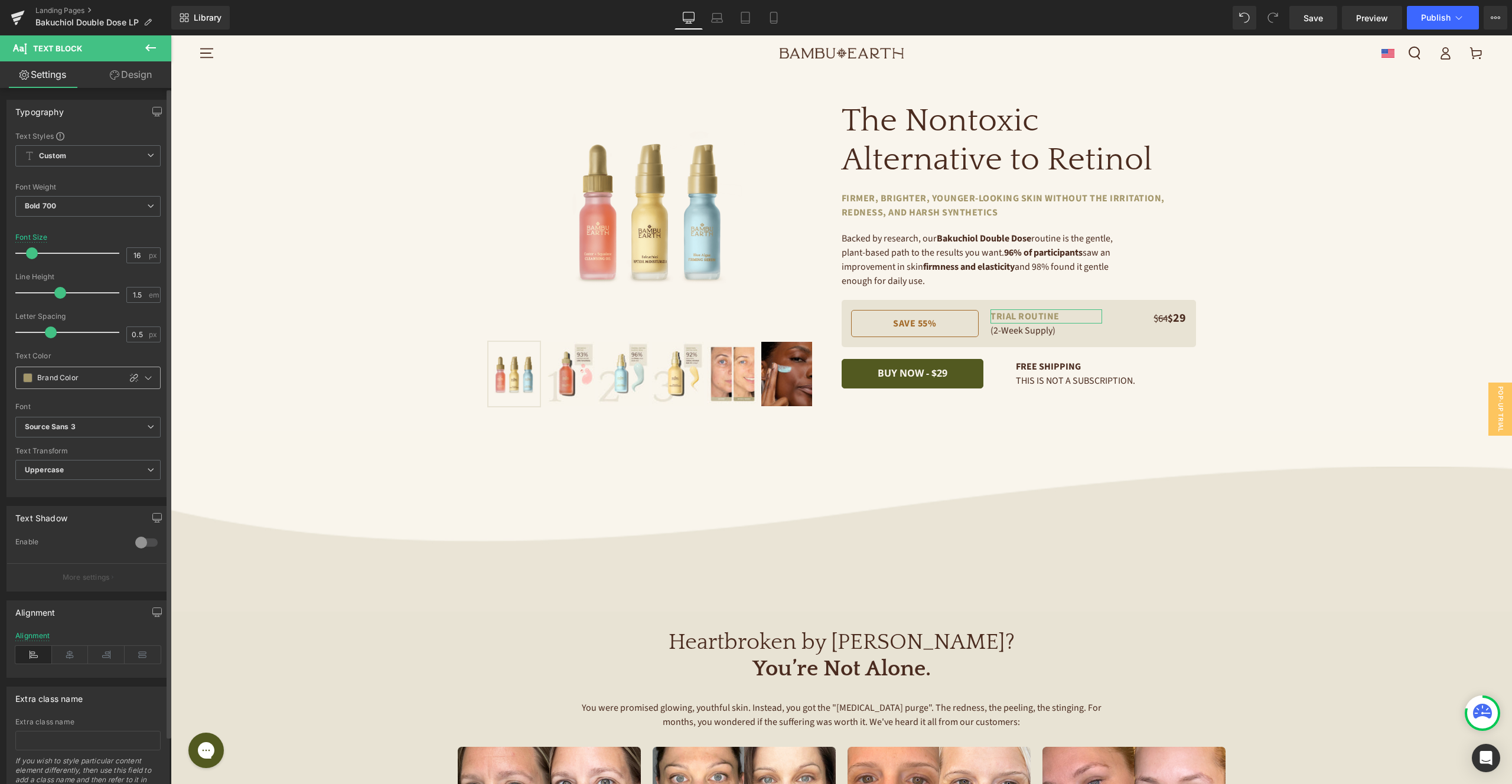
click at [26, 377] on span at bounding box center [27, 377] width 9 height 9
click at [94, 434] on div at bounding box center [97, 433] width 16 height 16
